Goal: Find specific page/section: Find specific page/section

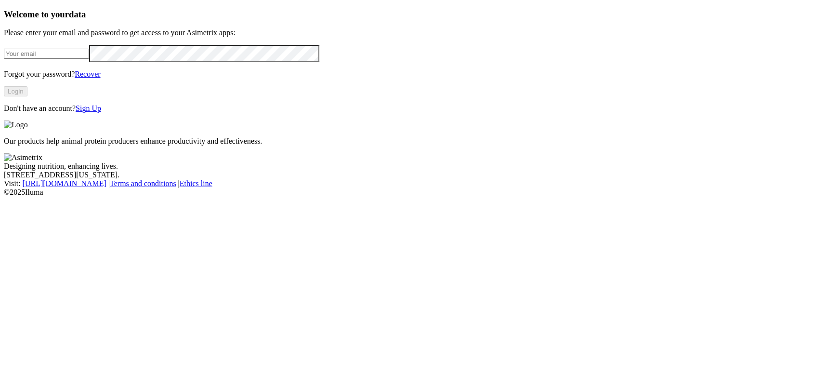
type input "[PERSON_NAME][EMAIL_ADDRESS][PERSON_NAME][DOMAIN_NAME]"
click at [27, 96] on button "Login" at bounding box center [16, 91] width 24 height 10
